Goal: Transaction & Acquisition: Subscribe to service/newsletter

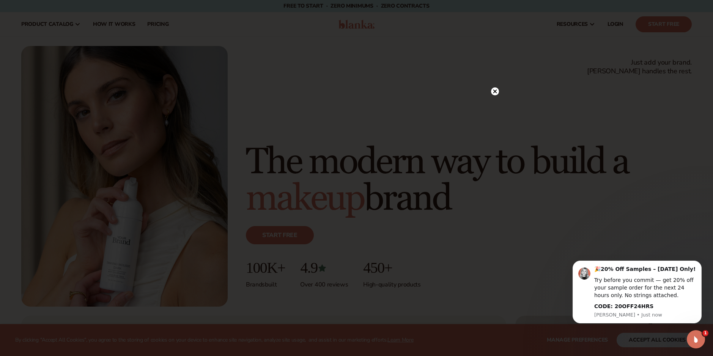
click at [493, 91] on circle at bounding box center [495, 91] width 8 height 8
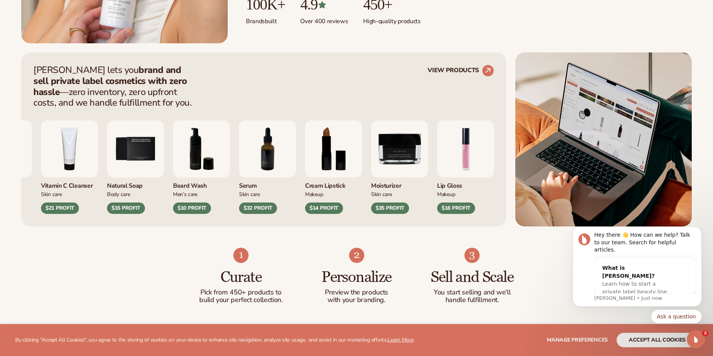
scroll to position [266, 0]
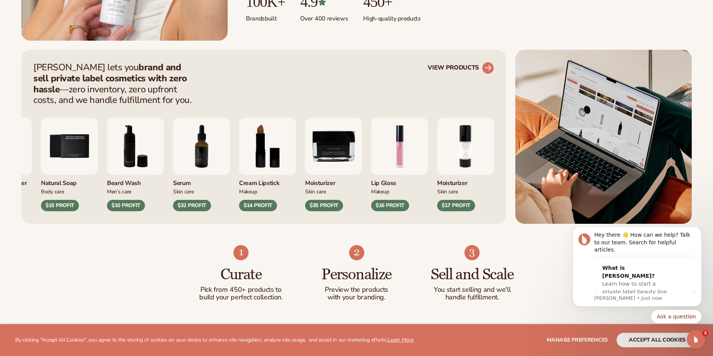
click at [465, 66] on link "VIEW PRODUCTS" at bounding box center [461, 68] width 66 height 12
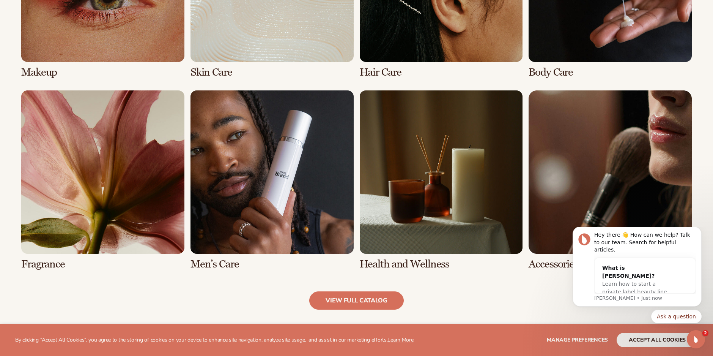
scroll to position [683, 0]
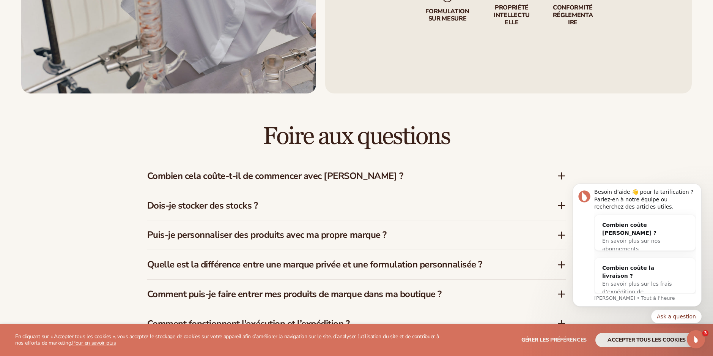
scroll to position [1139, 0]
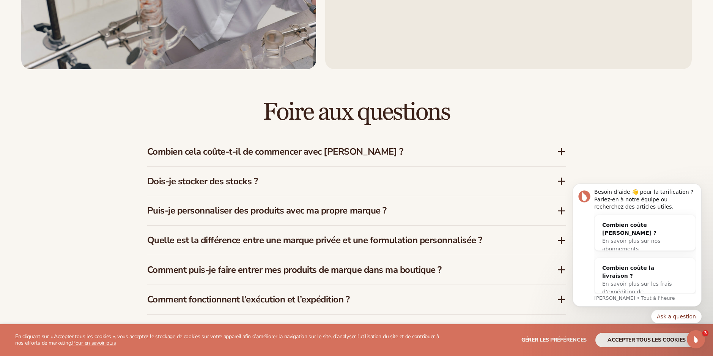
click at [563, 211] on html "Besoin d’aide 👋 pour la tarification ? Parlez-en à notre équipe ou recherchez d…" at bounding box center [637, 251] width 152 height 151
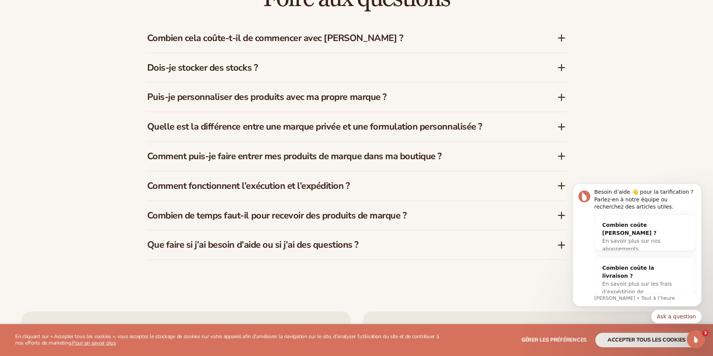
scroll to position [1253, 0]
click at [329, 128] on h3 "Quelle est la différence entre une marque privée et une formulation personnalis…" at bounding box center [340, 126] width 387 height 11
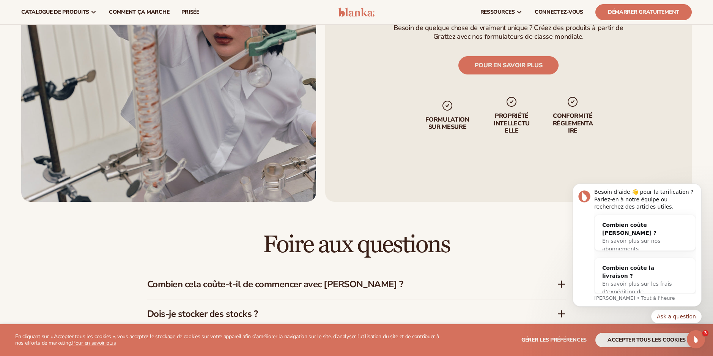
scroll to position [797, 0]
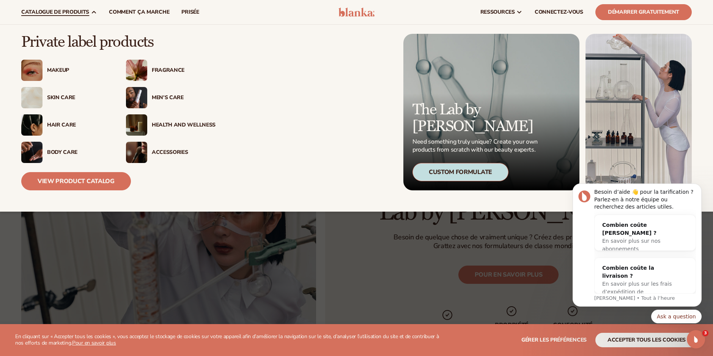
click at [159, 67] on div "Fragrance" at bounding box center [184, 70] width 64 height 6
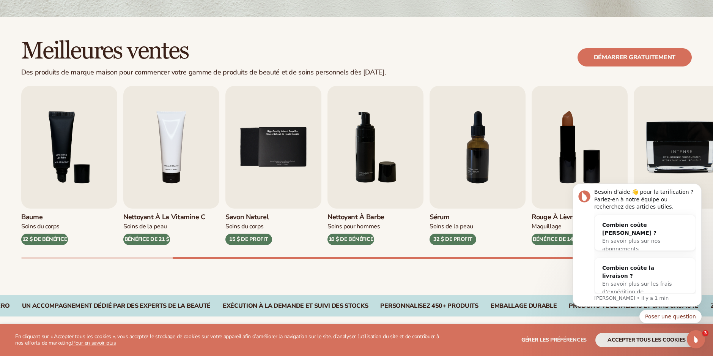
scroll to position [190, 0]
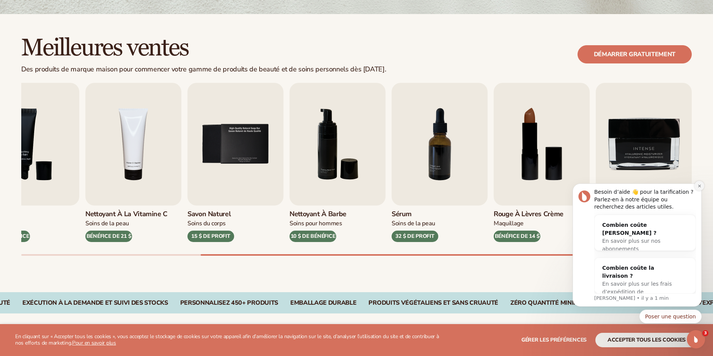
click at [699, 186] on icon "Rejeter la notification" at bounding box center [700, 186] width 4 height 4
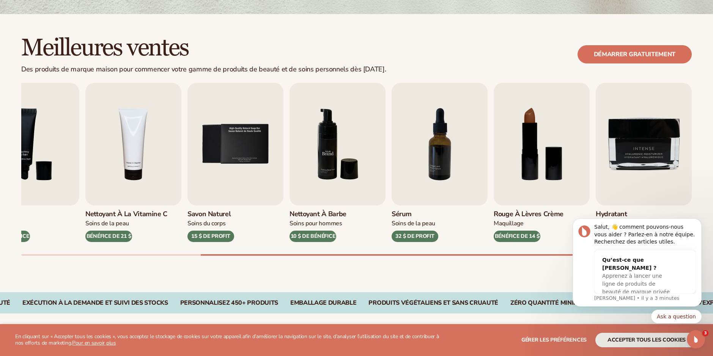
click at [306, 133] on img "6 / 9" at bounding box center [338, 144] width 96 height 123
click at [347, 145] on img "6 / 9" at bounding box center [338, 144] width 96 height 123
click at [321, 236] on div "10 $ DE BÉNÉFICE" at bounding box center [313, 235] width 47 height 11
click at [701, 220] on icon "Rejeter la notification" at bounding box center [700, 221] width 4 height 4
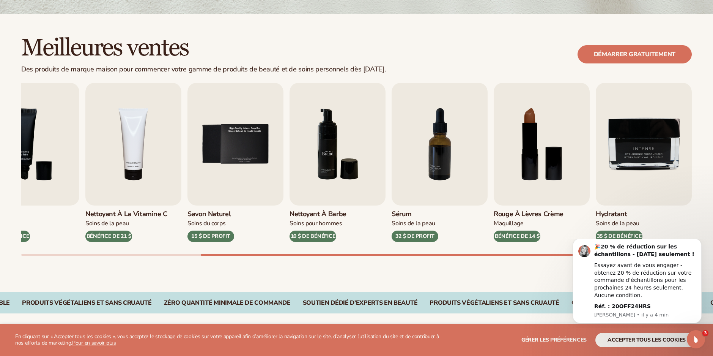
click at [320, 176] on img "6 / 9" at bounding box center [338, 144] width 96 height 123
click at [632, 56] on link "Démarrer gratuitement" at bounding box center [635, 54] width 114 height 18
